Goal: Information Seeking & Learning: Learn about a topic

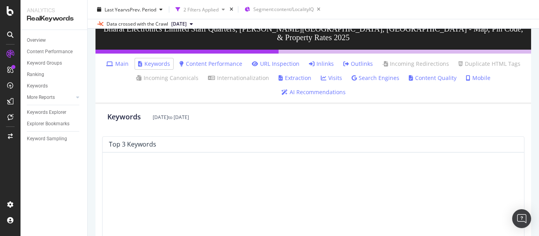
scroll to position [79, 0]
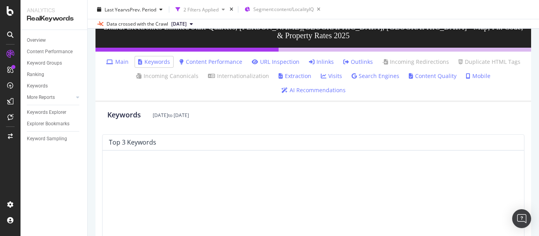
click at [282, 66] on link "URL Inspection" at bounding box center [276, 62] width 48 height 8
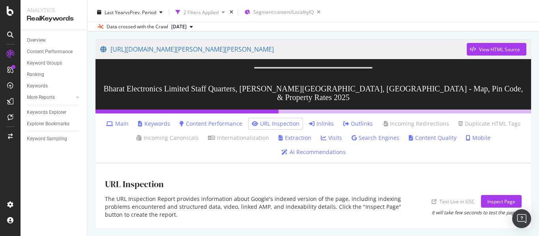
scroll to position [15, 0]
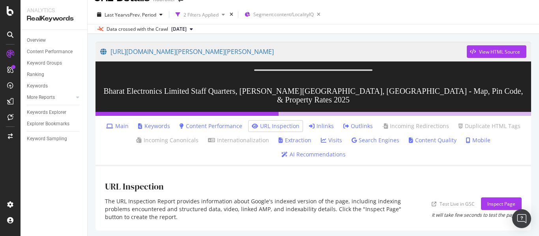
click at [409, 144] on link "Content Quality" at bounding box center [433, 141] width 48 height 8
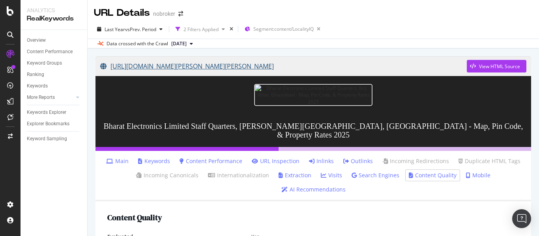
click at [431, 66] on link "[URL][DOMAIN_NAME][PERSON_NAME][PERSON_NAME]" at bounding box center [283, 66] width 367 height 20
